Goal: Task Accomplishment & Management: Manage account settings

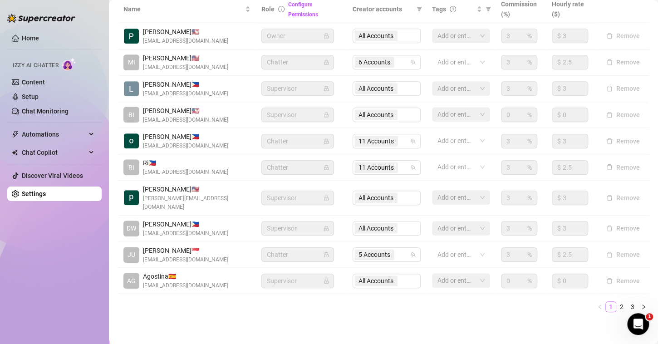
scroll to position [214, 0]
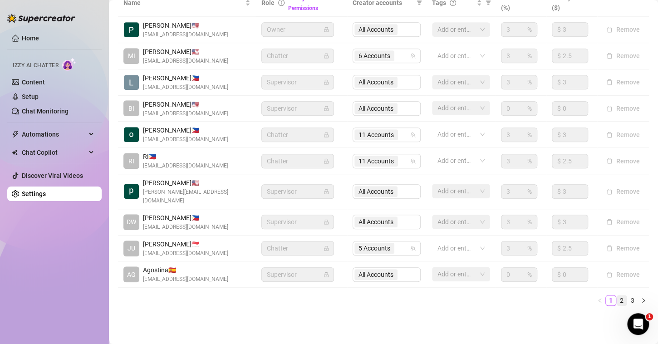
click at [616, 298] on link "2" at bounding box center [621, 300] width 10 height 10
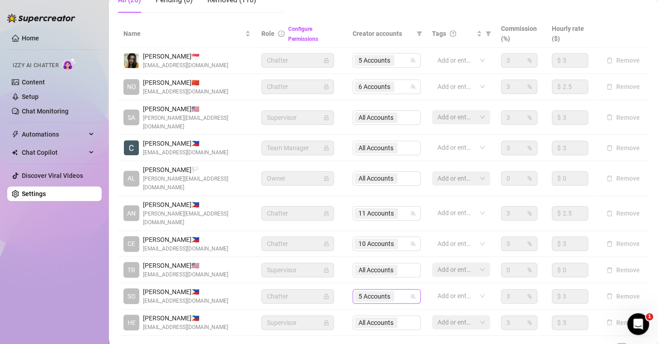
scroll to position [183, 0]
click at [378, 239] on span "10 Accounts" at bounding box center [375, 244] width 35 height 10
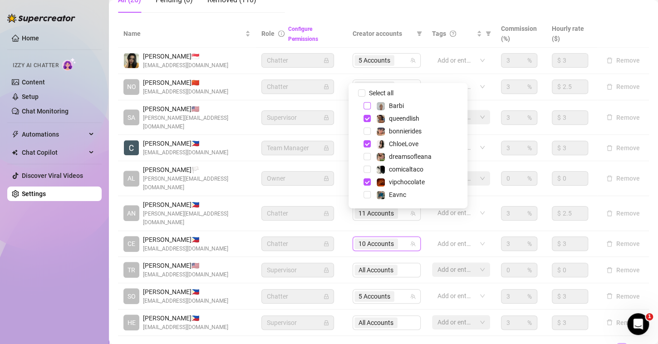
click at [368, 104] on span "Select tree node" at bounding box center [366, 105] width 7 height 7
click at [375, 239] on span "11 Accounts" at bounding box center [375, 244] width 35 height 10
